Goal: Find specific page/section

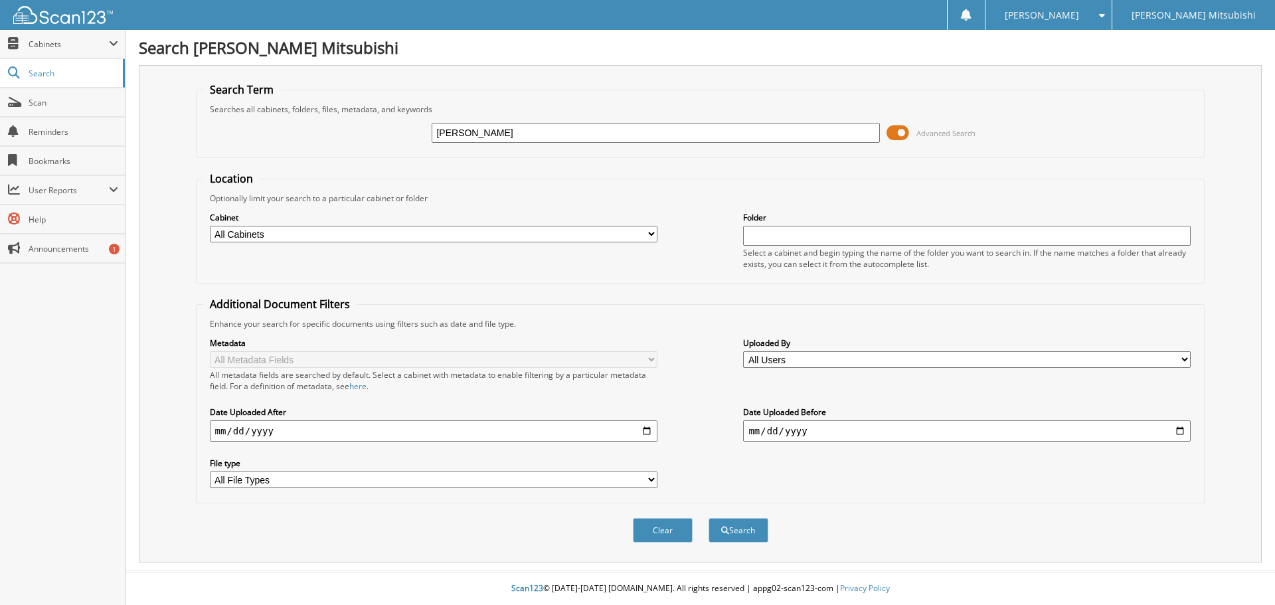
type input "[PERSON_NAME]"
click at [709, 518] on button "Search" at bounding box center [739, 530] width 60 height 25
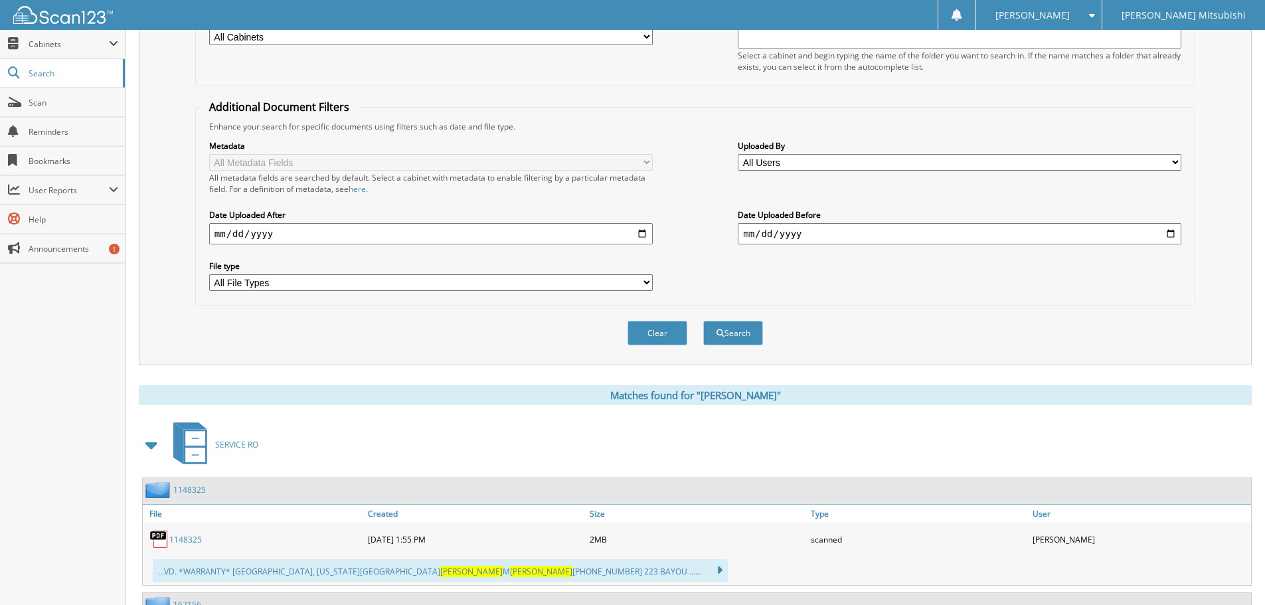
scroll to position [465, 0]
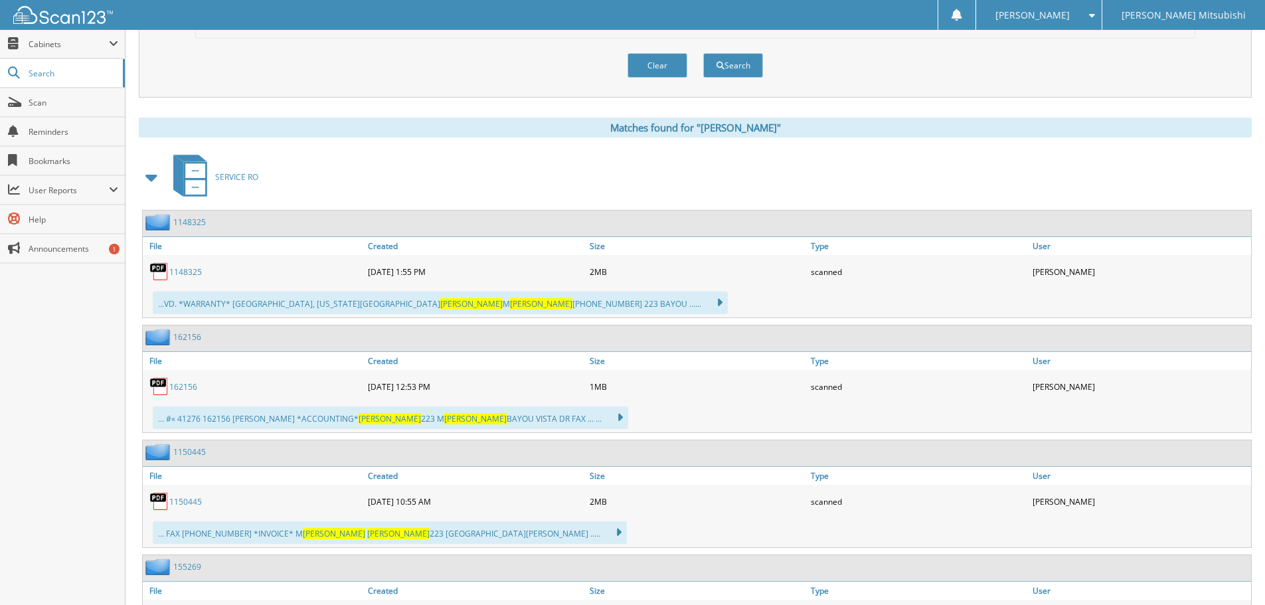
click at [195, 385] on link "162156" at bounding box center [183, 386] width 28 height 11
